Goal: Information Seeking & Learning: Understand process/instructions

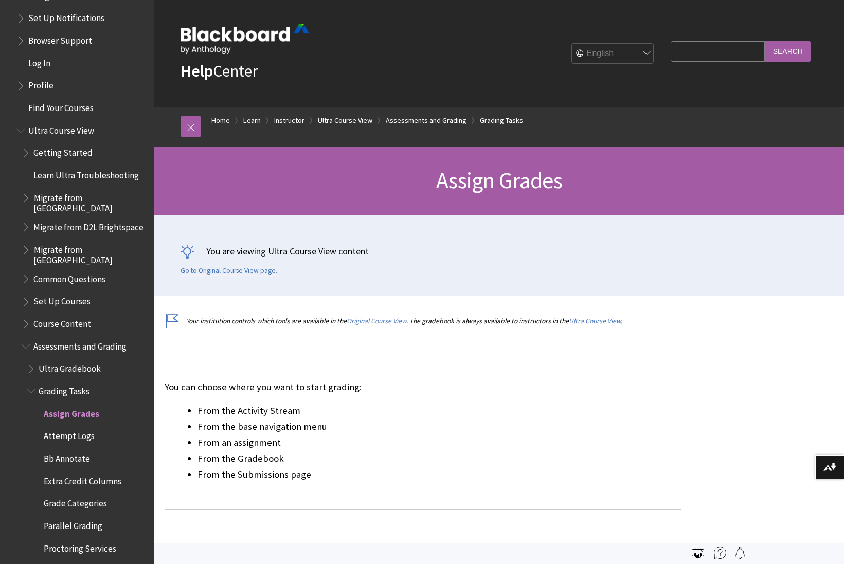
scroll to position [1123, 0]
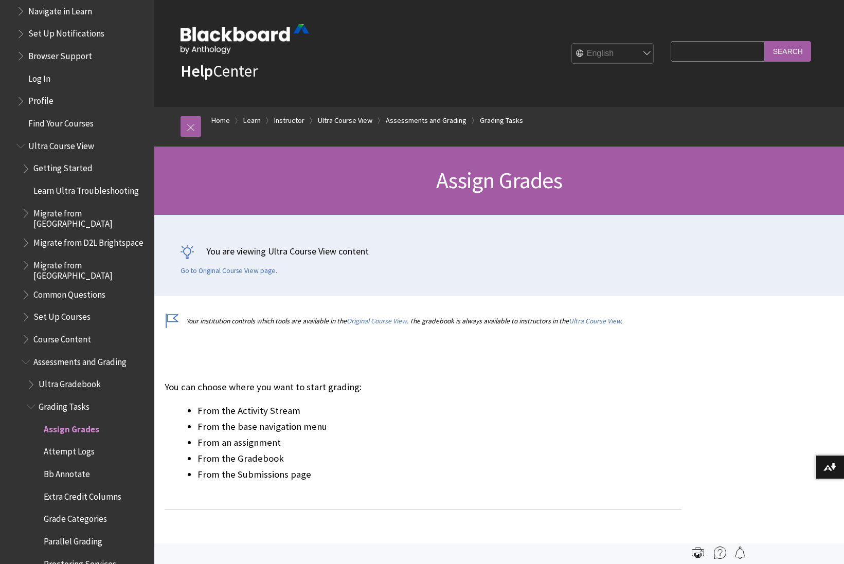
click at [724, 45] on input "Search Query" at bounding box center [718, 51] width 94 height 20
type input "peer review"
click at [788, 51] on input "Search" at bounding box center [788, 51] width 46 height 20
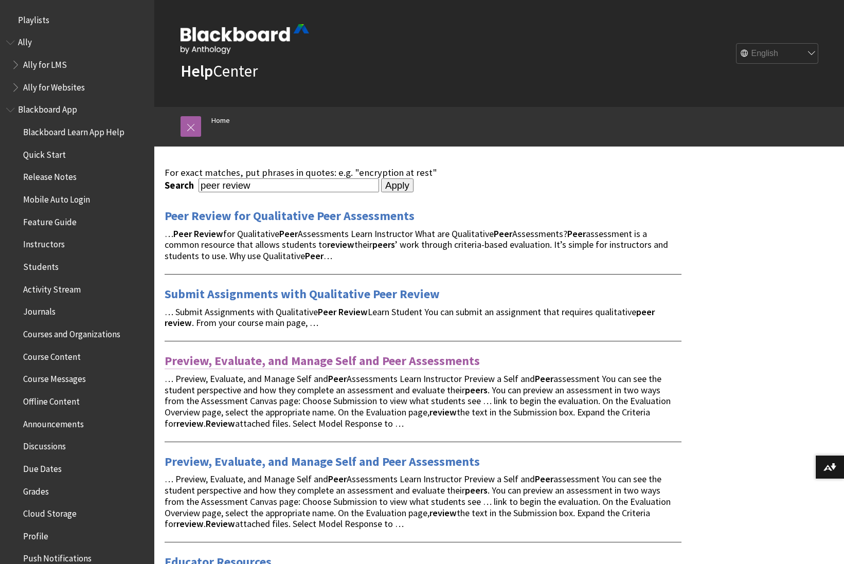
click at [224, 359] on link "Preview, Evaluate, and Manage Self and Peer Assessments" at bounding box center [322, 361] width 315 height 16
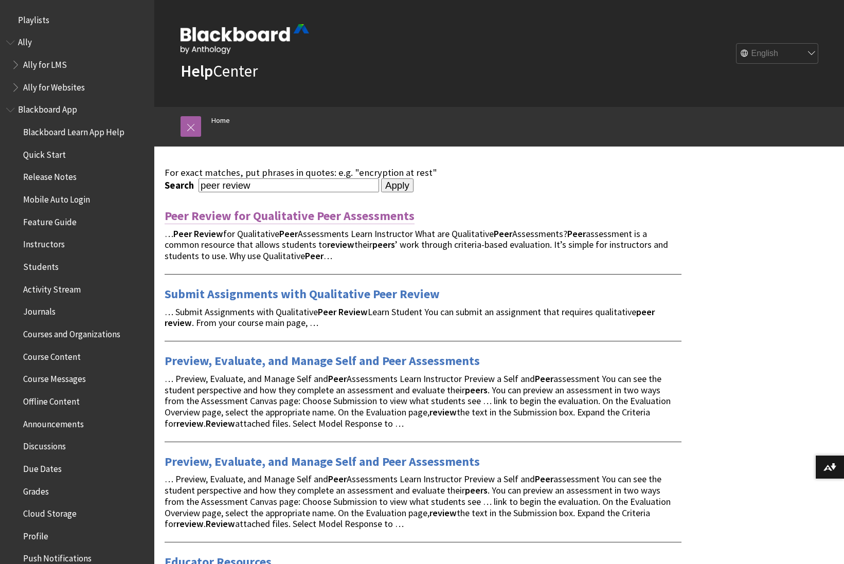
click at [304, 216] on link "Peer Review for Qualitative Peer Assessments" at bounding box center [290, 216] width 250 height 16
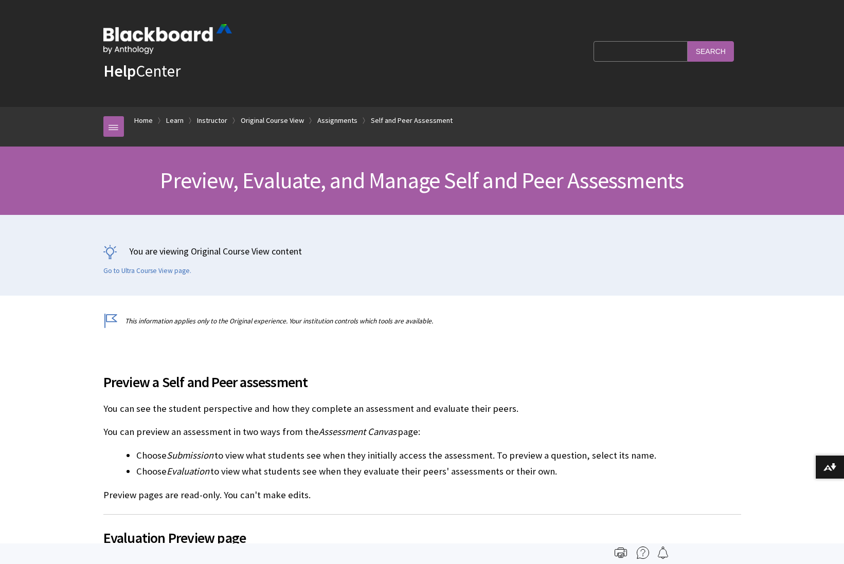
scroll to position [1499, 0]
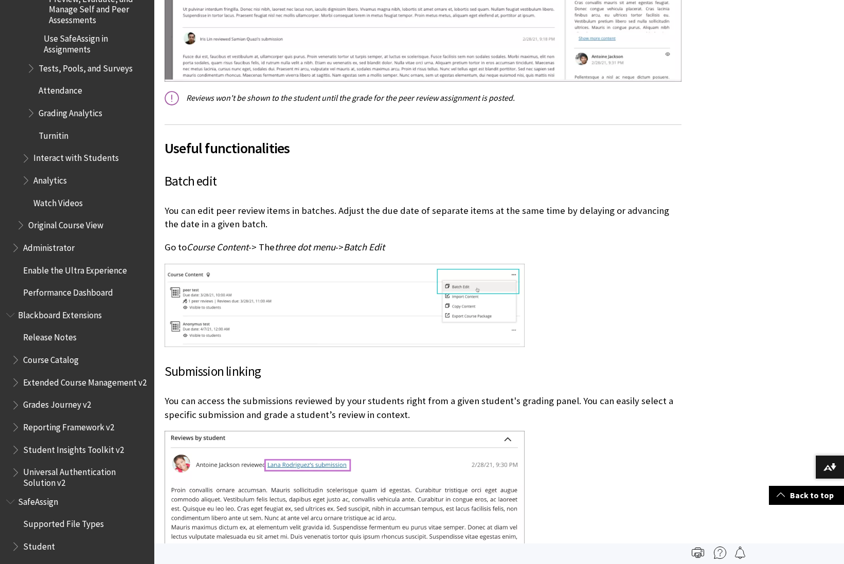
scroll to position [1773, 0]
drag, startPoint x: 13, startPoint y: 501, endPoint x: 35, endPoint y: 499, distance: 21.7
click at [13, 539] on span "Book outline for Blackboard SafeAssign" at bounding box center [16, 545] width 11 height 13
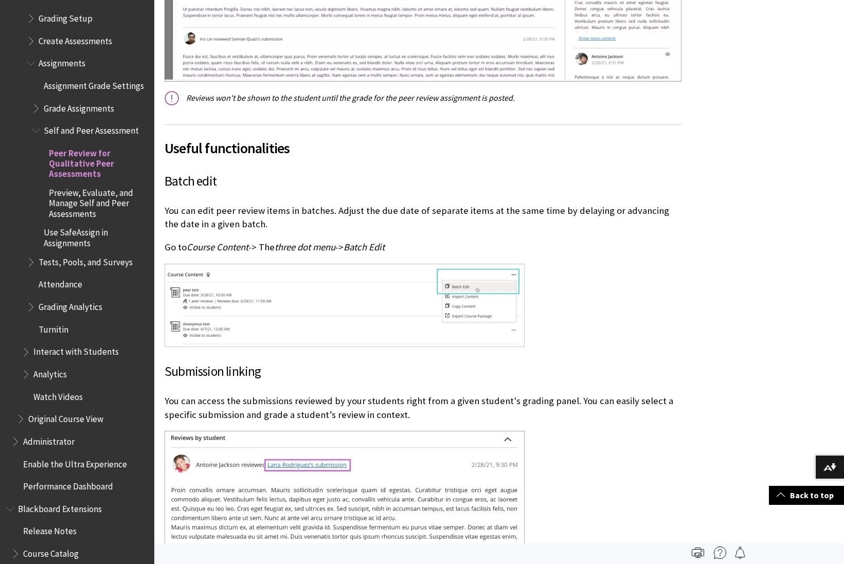
scroll to position [1584, 0]
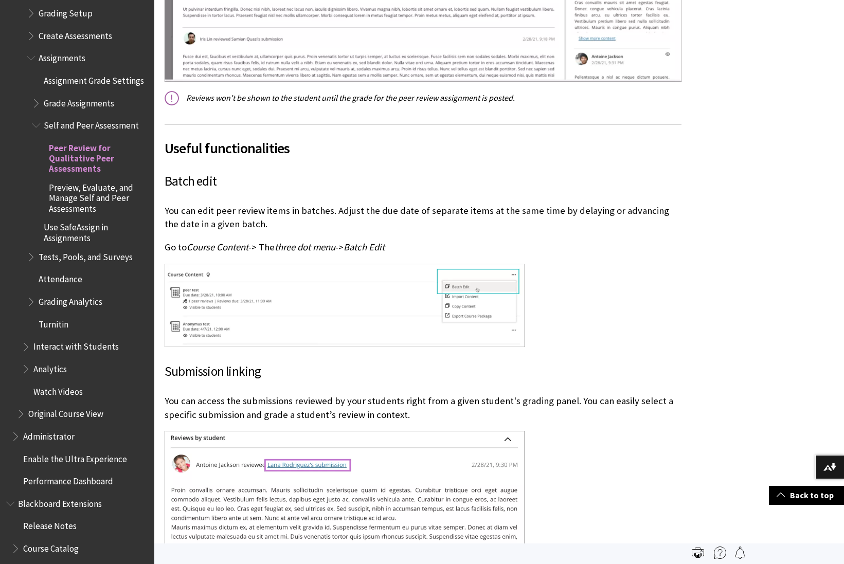
click at [12, 495] on span "Book outline for Blackboard Extensions" at bounding box center [11, 501] width 11 height 13
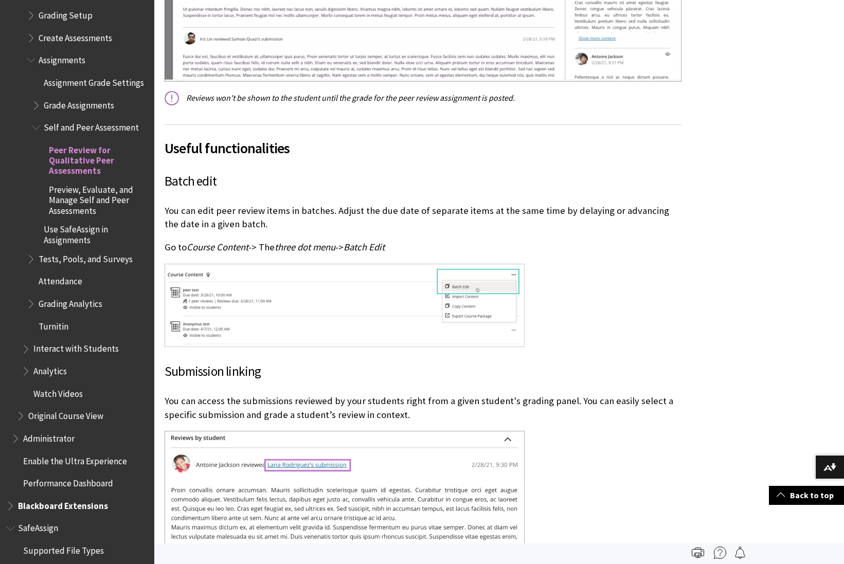
drag, startPoint x: 11, startPoint y: 484, endPoint x: 20, endPoint y: 484, distance: 8.7
click at [11, 520] on span "Book outline for Blackboard SafeAssign" at bounding box center [11, 526] width 11 height 13
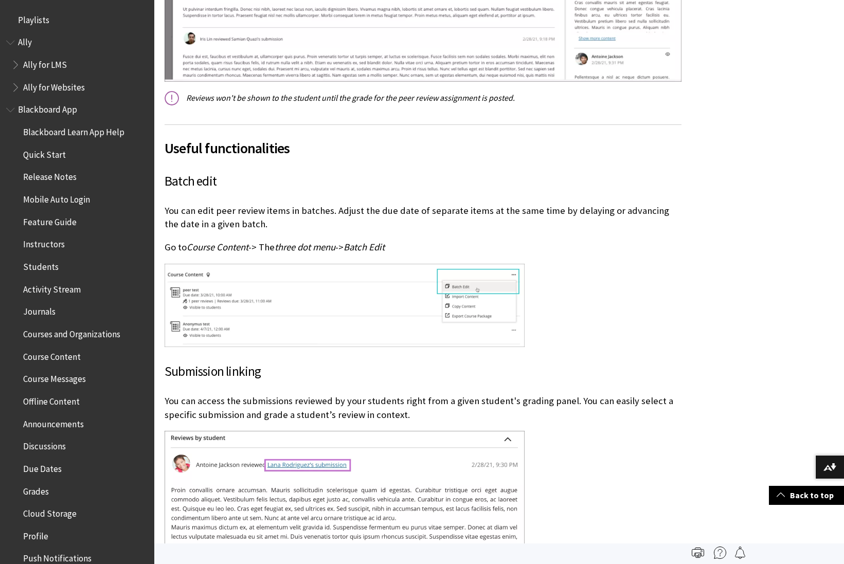
scroll to position [0, 0]
click at [9, 107] on span "Book outline for Blackboard App Help" at bounding box center [11, 107] width 11 height 13
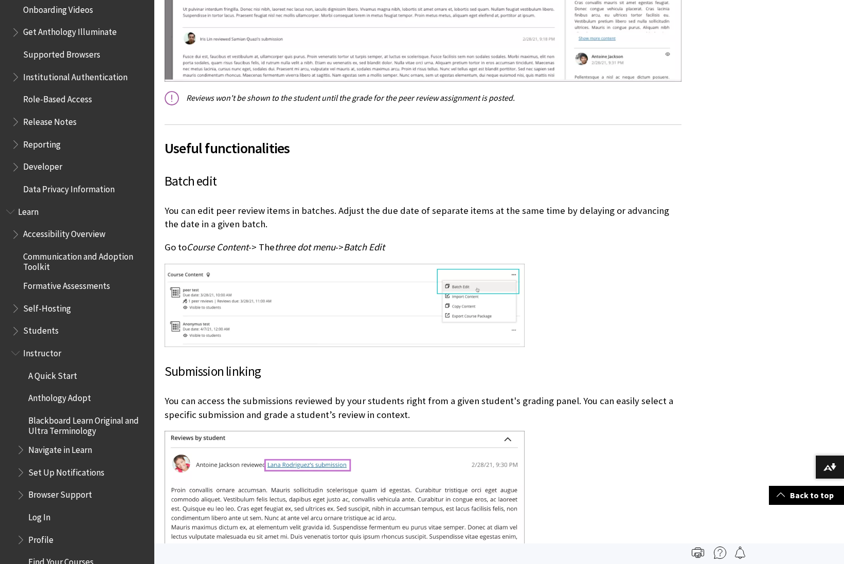
scroll to position [162, 0]
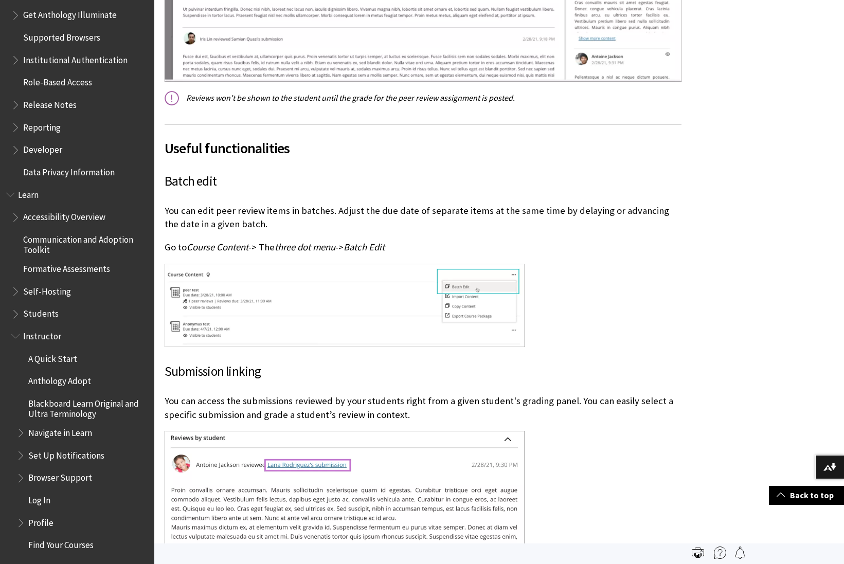
click at [16, 308] on span "Book outline for Blackboard Learn Help" at bounding box center [16, 312] width 11 height 13
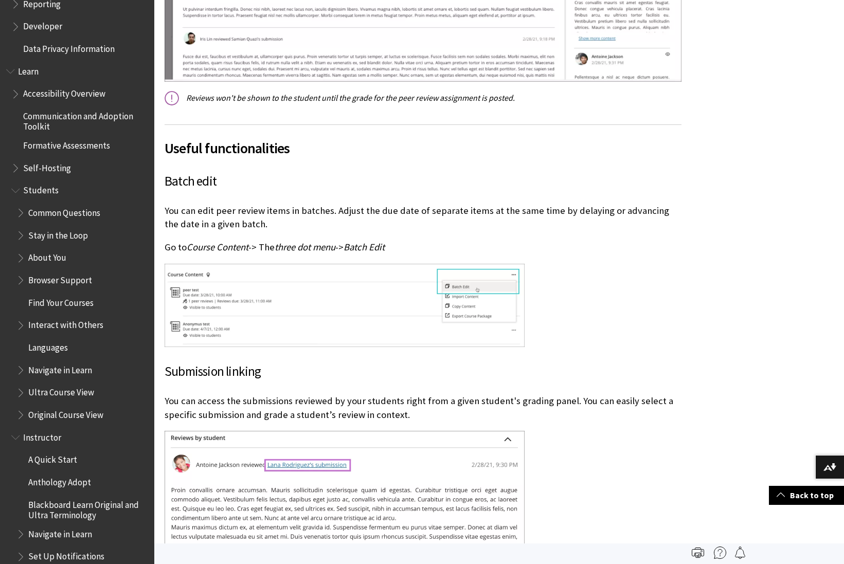
scroll to position [288, 0]
click at [21, 382] on span "Book outline for Blackboard Learn Help" at bounding box center [21, 388] width 11 height 13
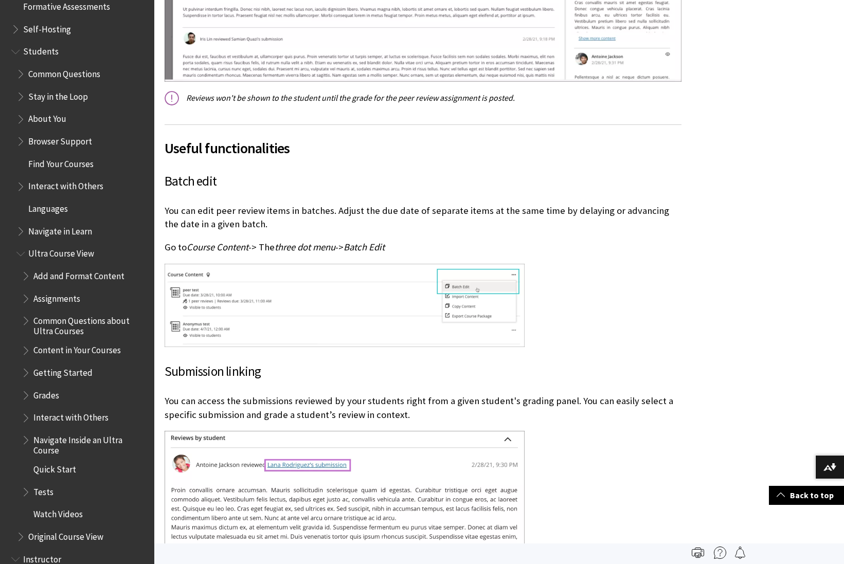
scroll to position [484, 0]
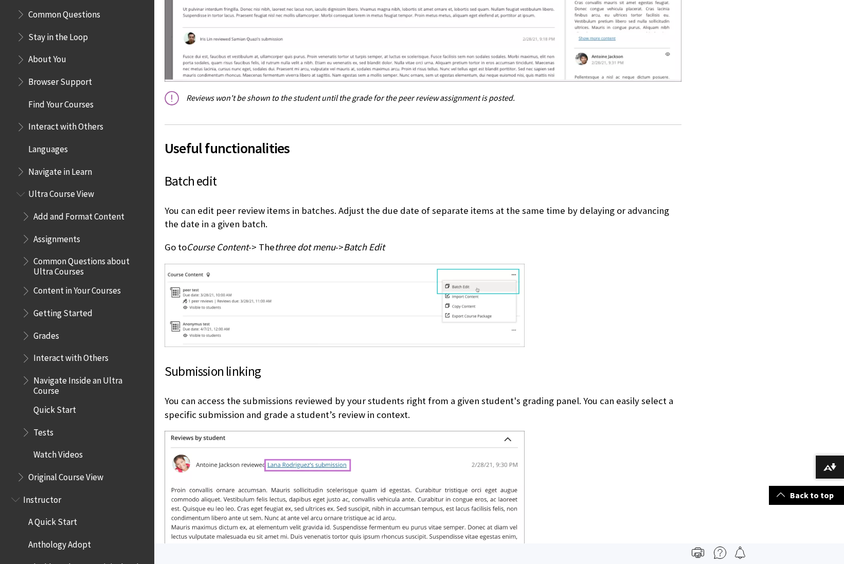
click at [24, 231] on span "Book outline for Blackboard Learn Help" at bounding box center [27, 237] width 11 height 13
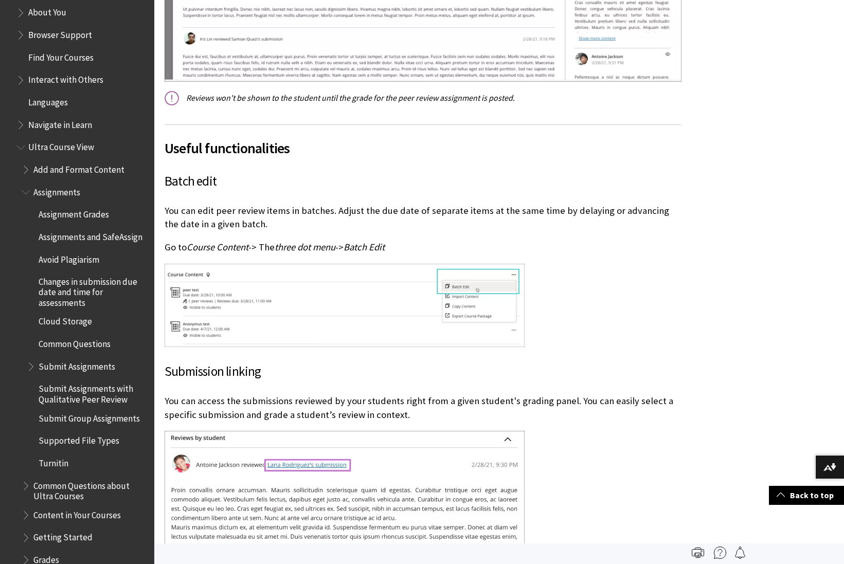
scroll to position [536, 0]
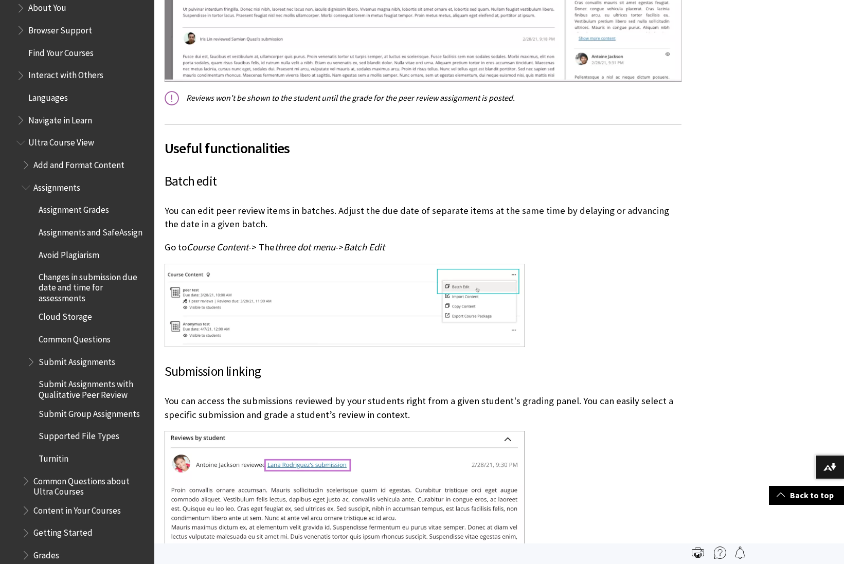
click at [75, 378] on span "Submit Assignments with Qualitative Peer Review" at bounding box center [93, 388] width 109 height 24
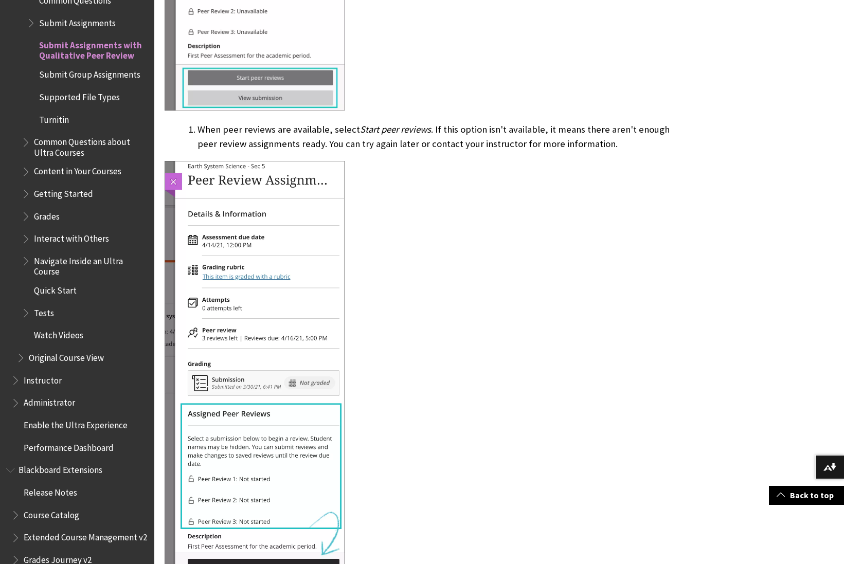
scroll to position [2196, 0]
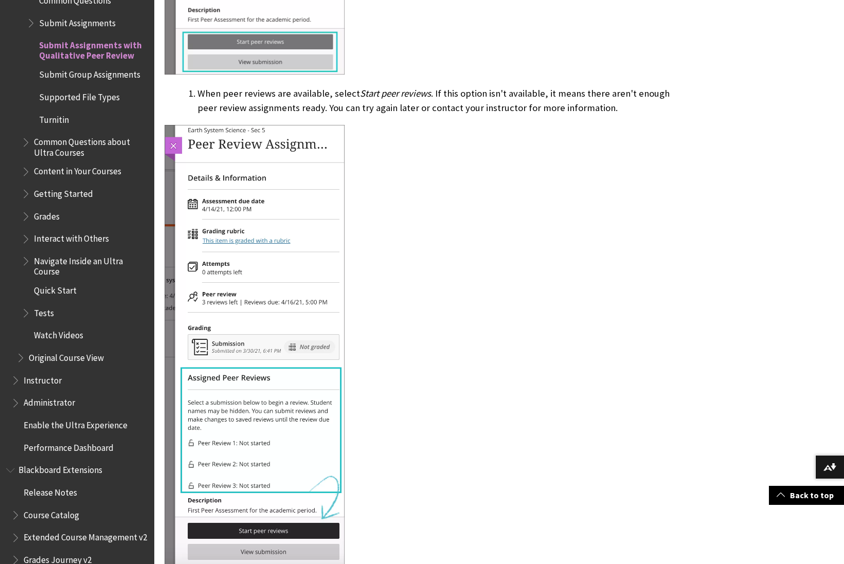
click at [257, 290] on img at bounding box center [255, 345] width 180 height 441
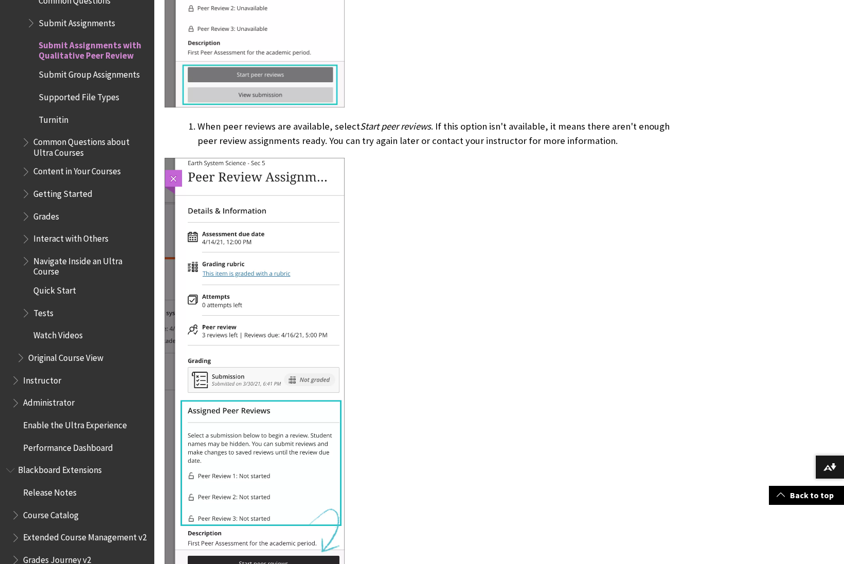
scroll to position [2165, 0]
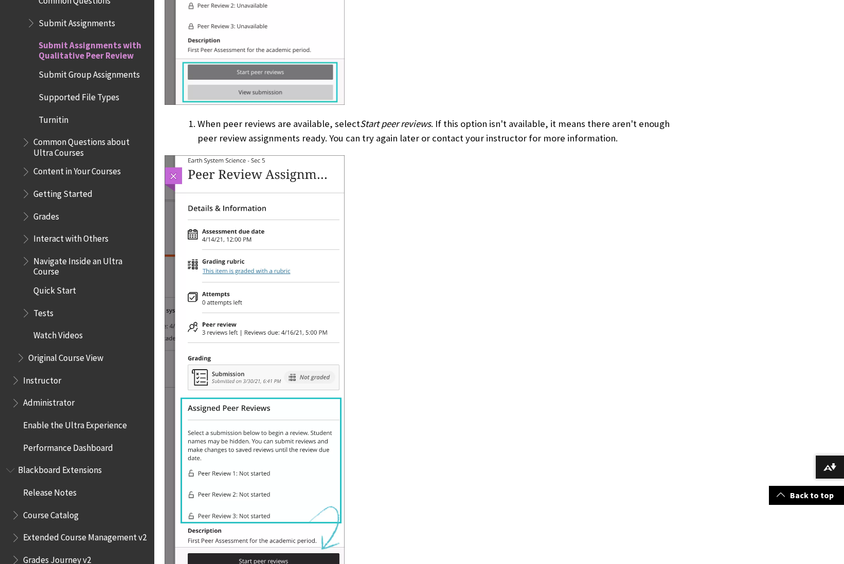
click at [248, 312] on img at bounding box center [255, 375] width 180 height 441
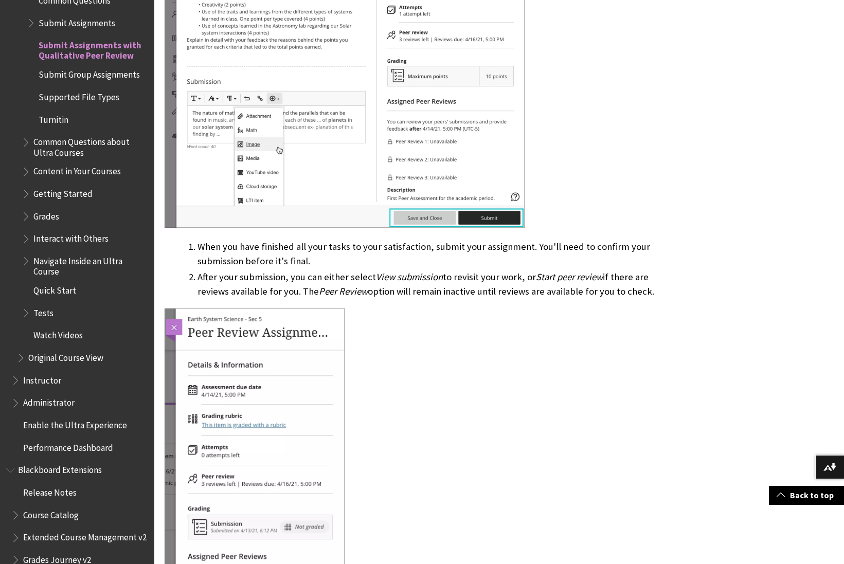
scroll to position [1741, 0]
